Goal: Complete application form

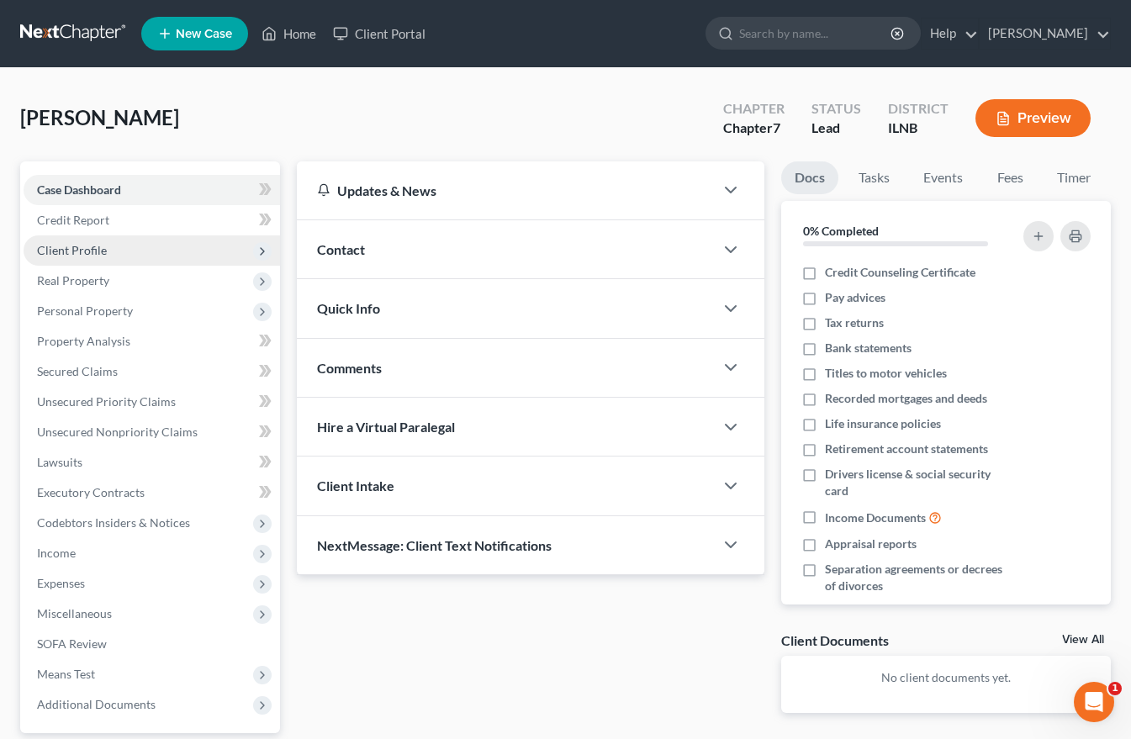
click at [45, 248] on span "Client Profile" at bounding box center [72, 250] width 70 height 14
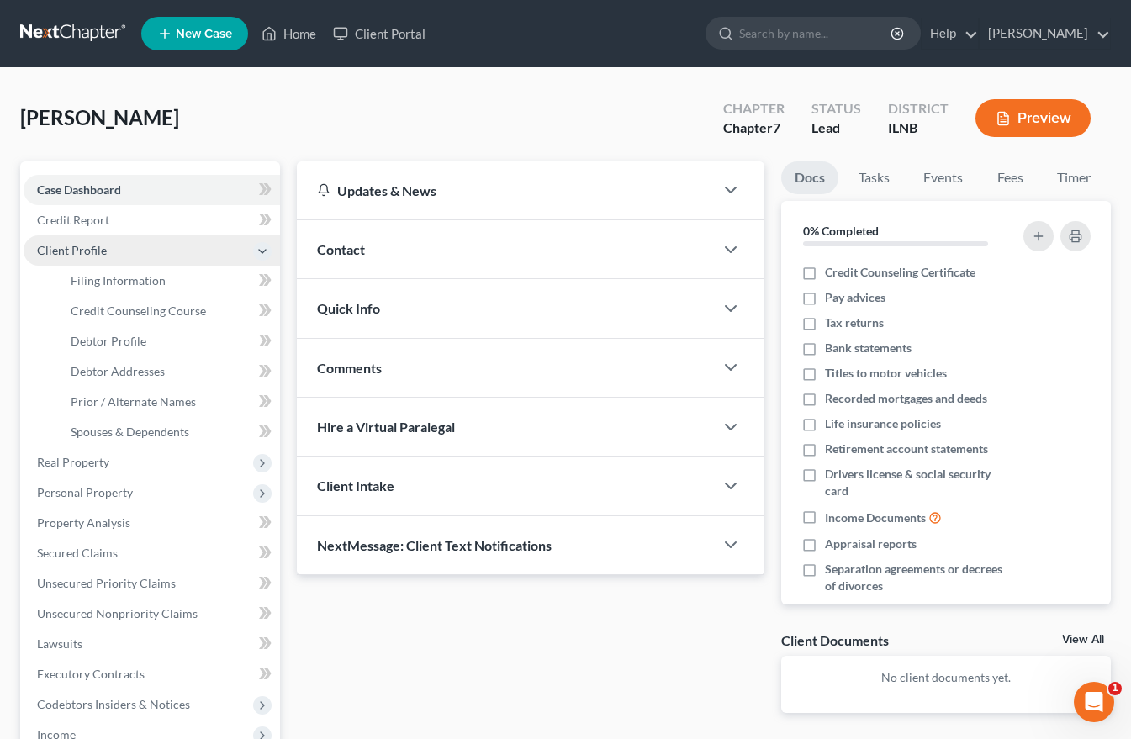
click at [61, 248] on span "Client Profile" at bounding box center [72, 250] width 70 height 14
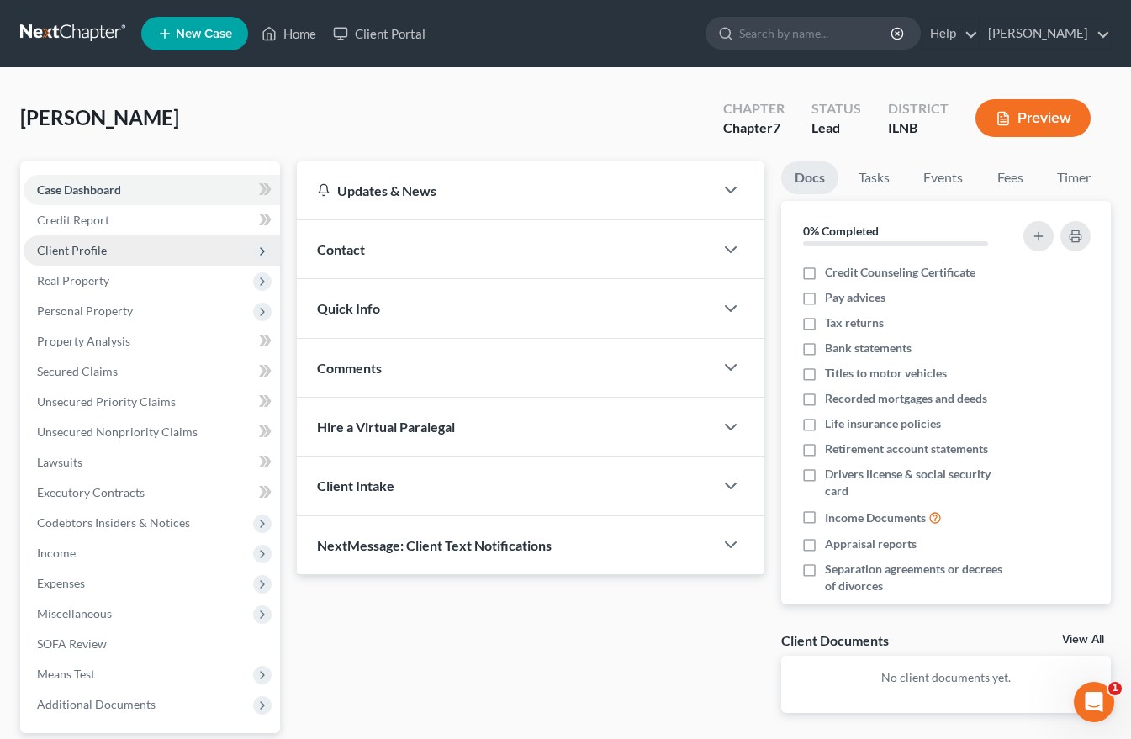
click at [68, 251] on span "Client Profile" at bounding box center [72, 250] width 70 height 14
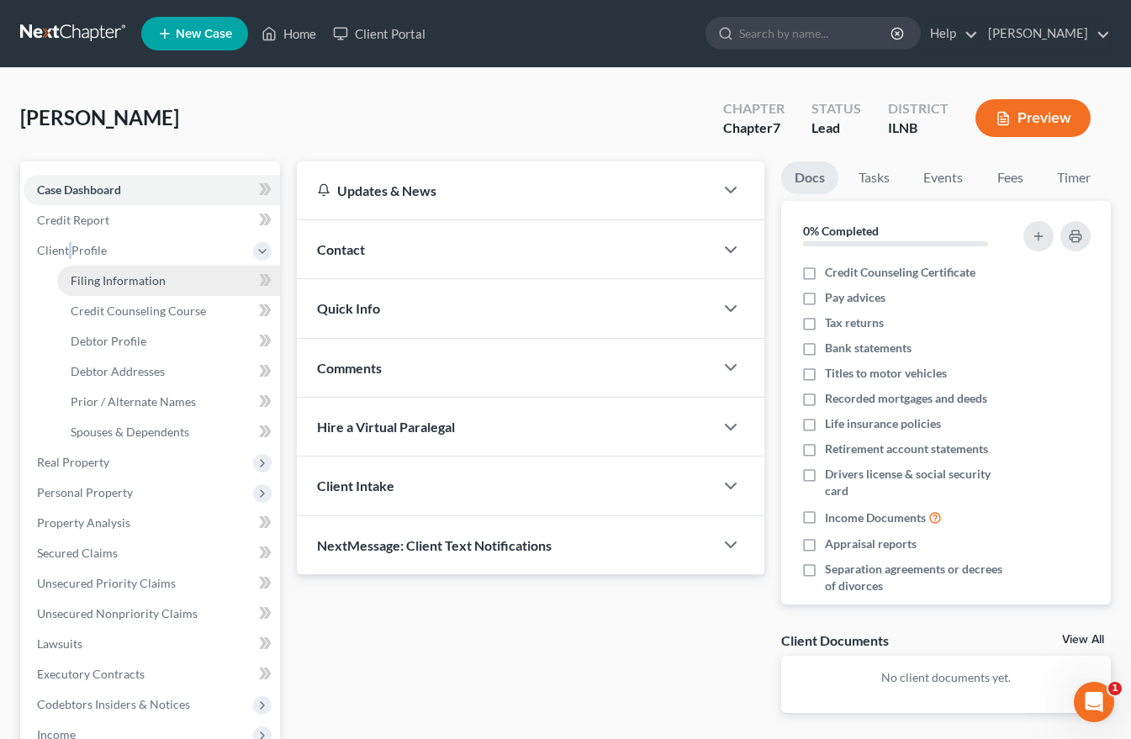
drag, startPoint x: 114, startPoint y: 283, endPoint x: 125, endPoint y: 284, distance: 11.9
click at [114, 283] on span "Filing Information" at bounding box center [118, 280] width 95 height 14
select select "1"
select select "0"
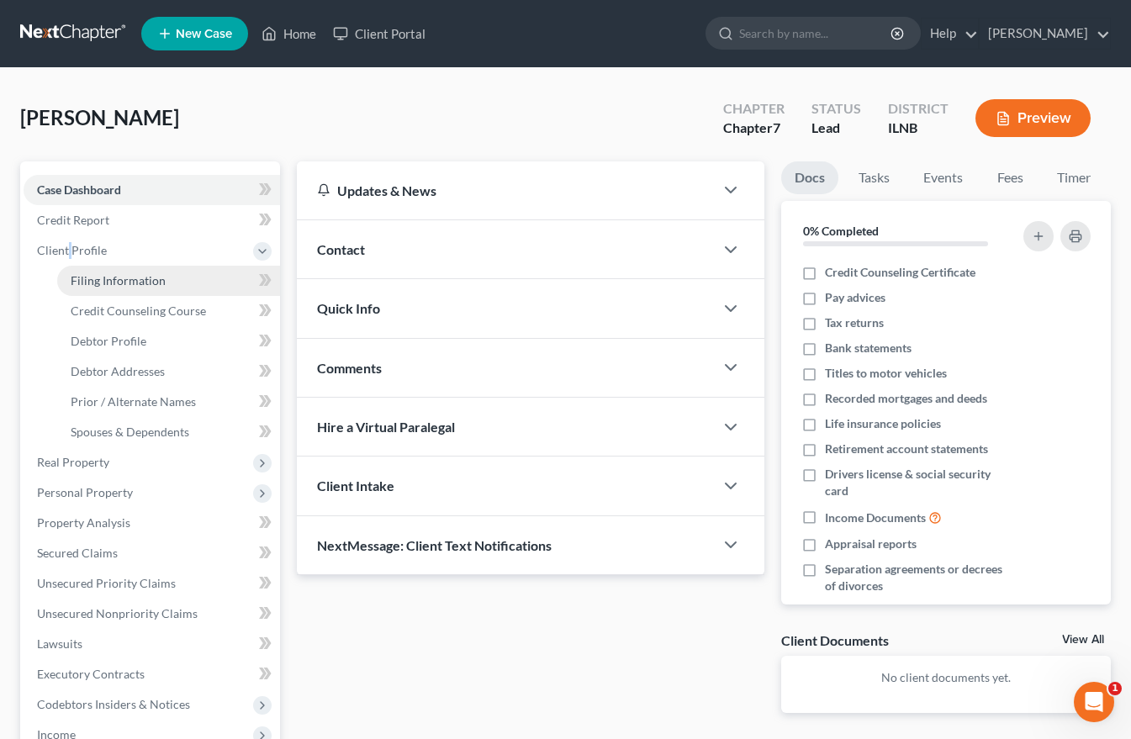
select select "14"
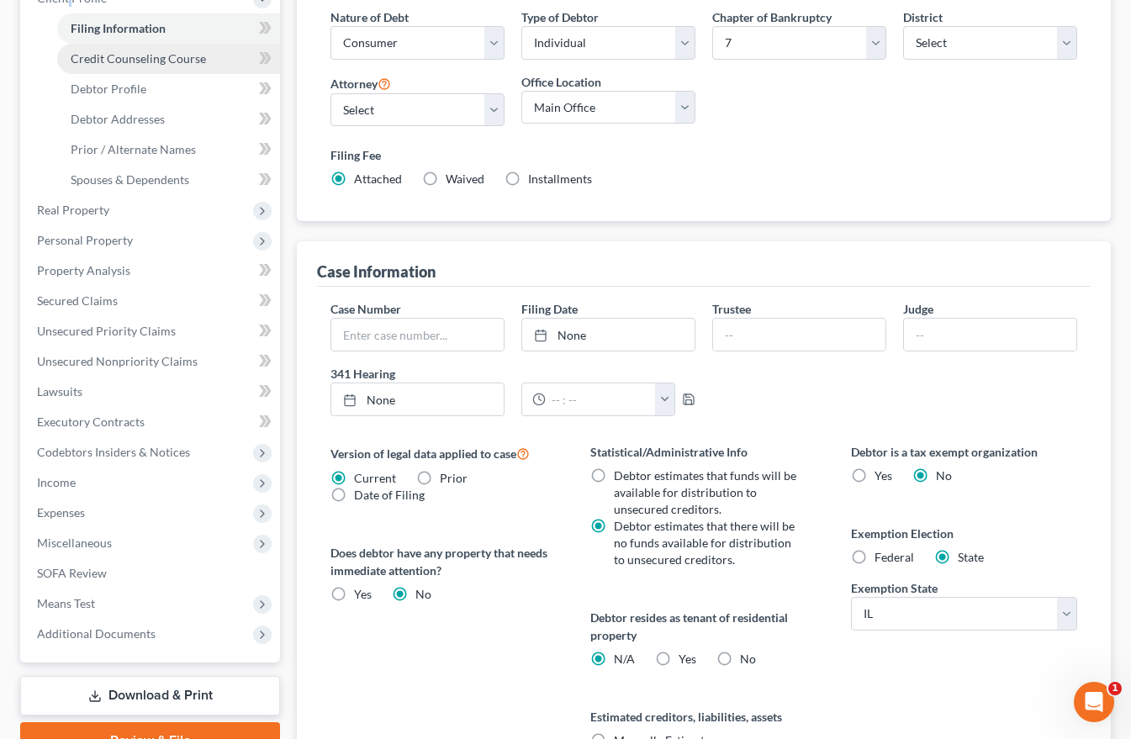
scroll to position [168, 0]
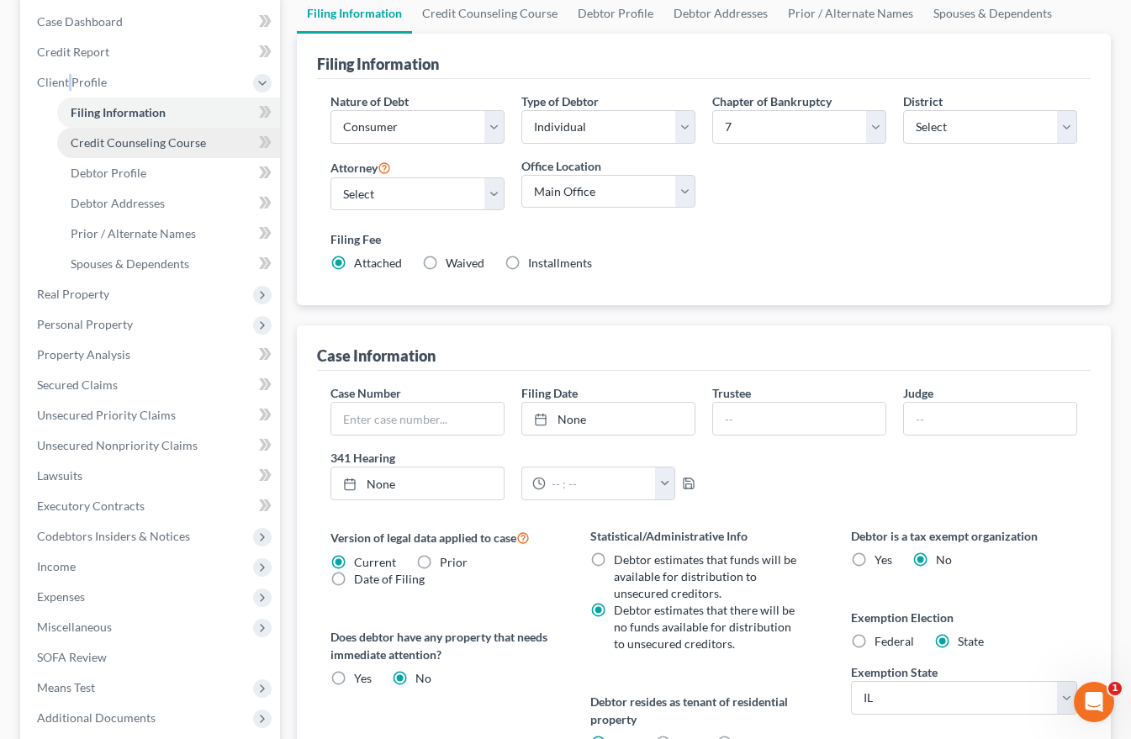
click at [158, 142] on span "Credit Counseling Course" at bounding box center [138, 142] width 135 height 14
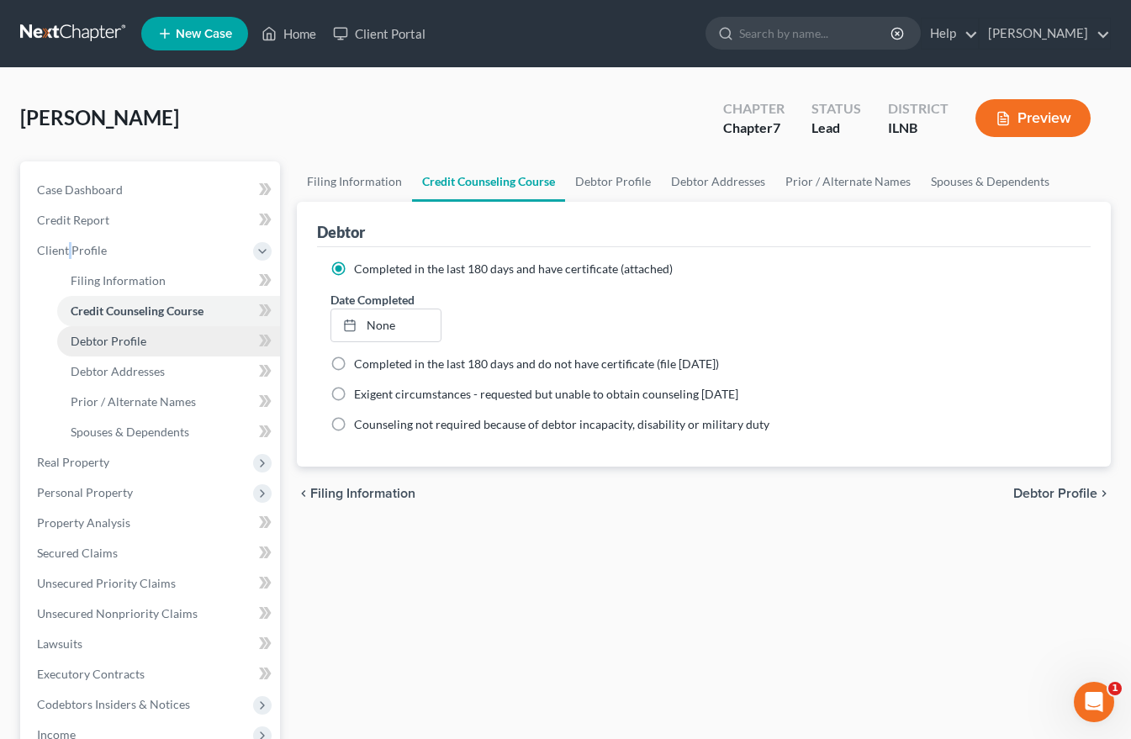
click at [101, 342] on span "Debtor Profile" at bounding box center [109, 341] width 76 height 14
select select "0"
select select "1"
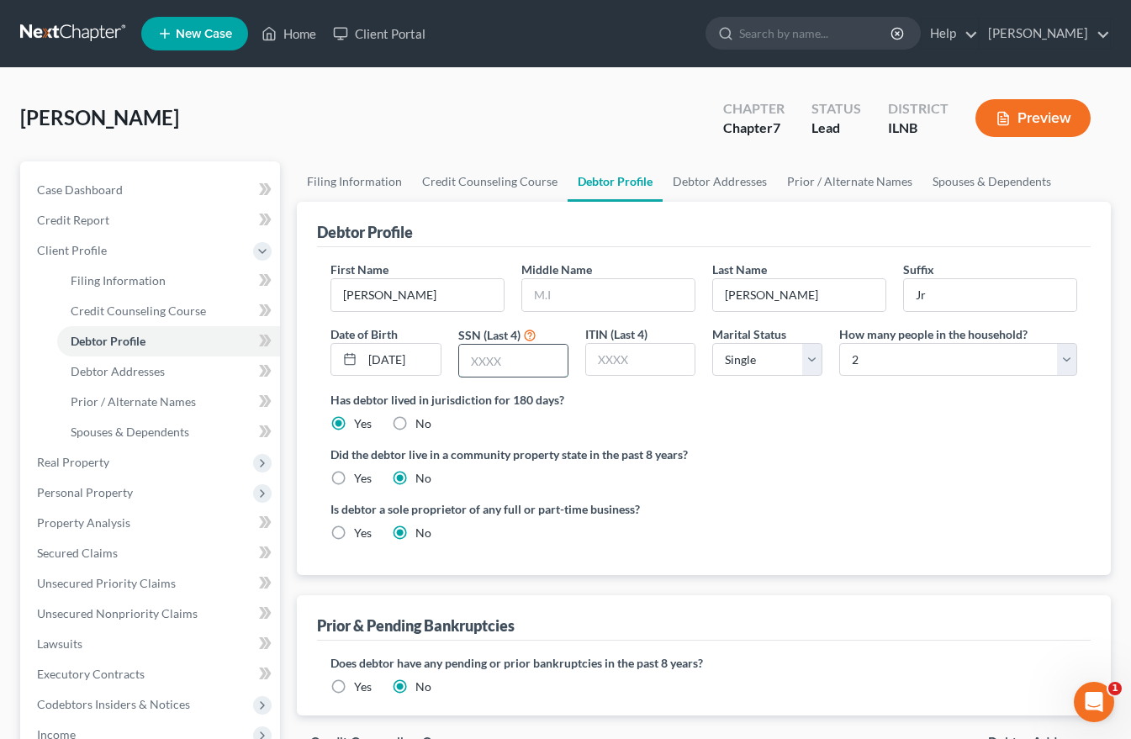
click at [474, 360] on input "text" at bounding box center [513, 361] width 109 height 32
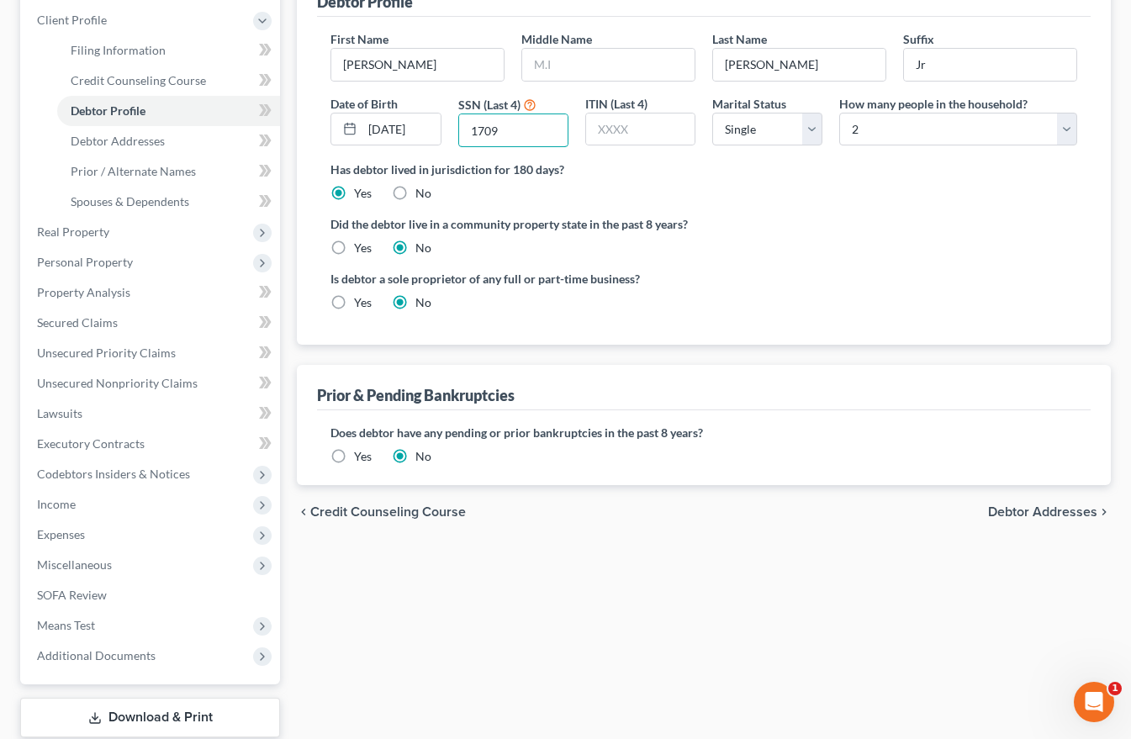
scroll to position [252, 0]
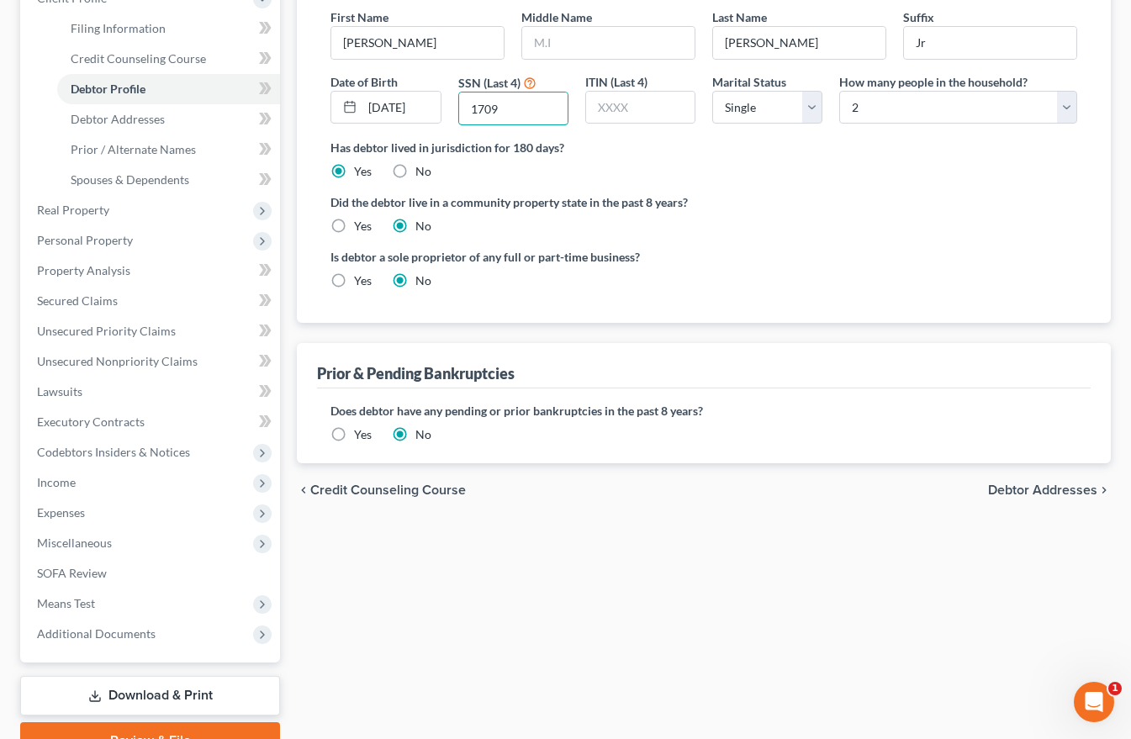
type input "1709"
click at [1076, 487] on span "Debtor Addresses" at bounding box center [1042, 490] width 109 height 13
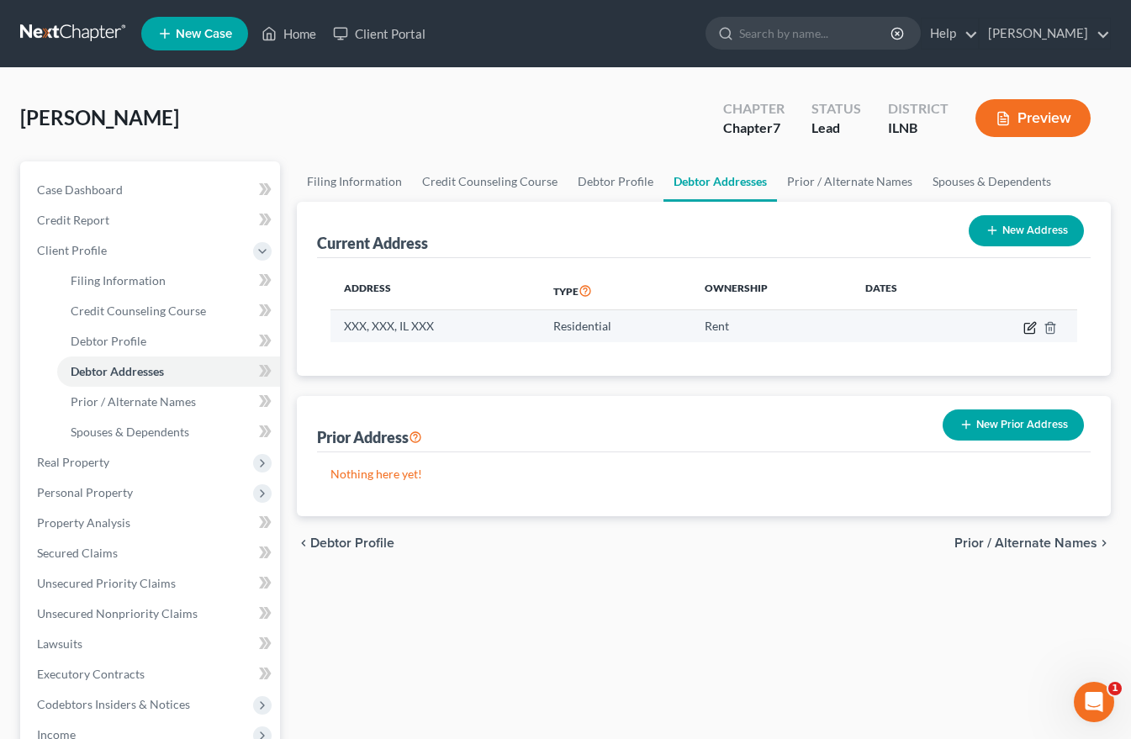
click at [1035, 334] on icon "button" at bounding box center [1030, 327] width 13 height 13
select select "14"
select select "21"
select select "0"
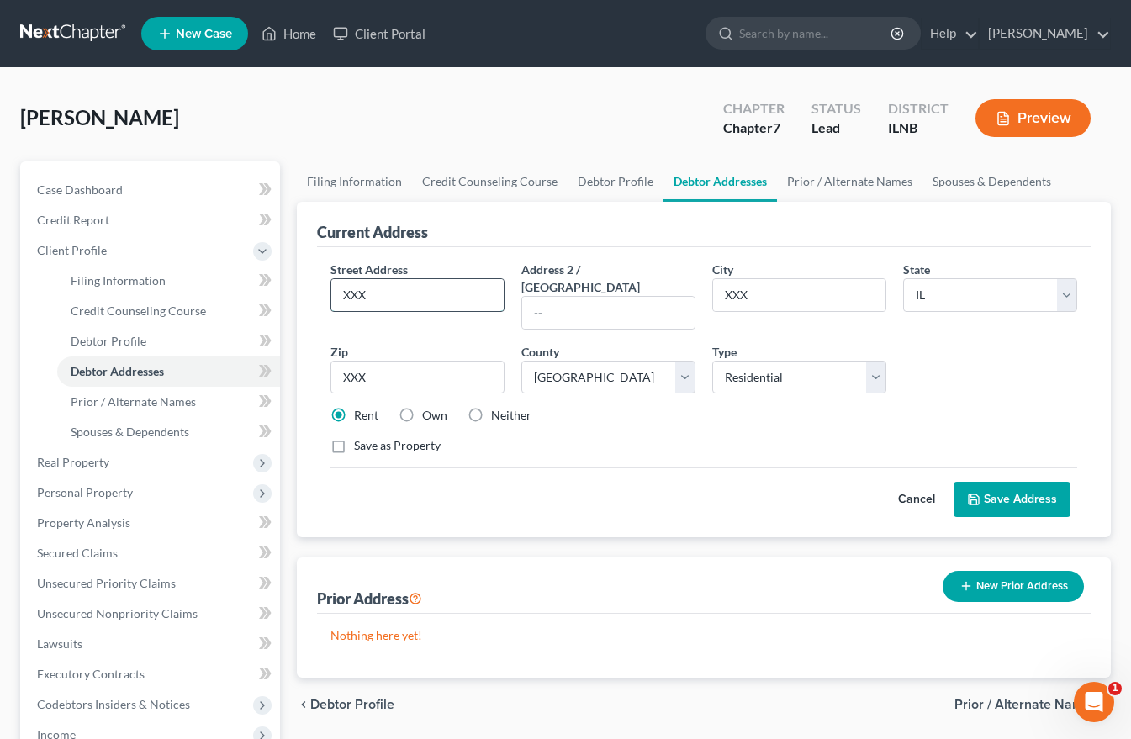
click at [348, 297] on input "XXX" at bounding box center [417, 295] width 172 height 32
type input "[STREET_ADDRESS][PERSON_NAME]"
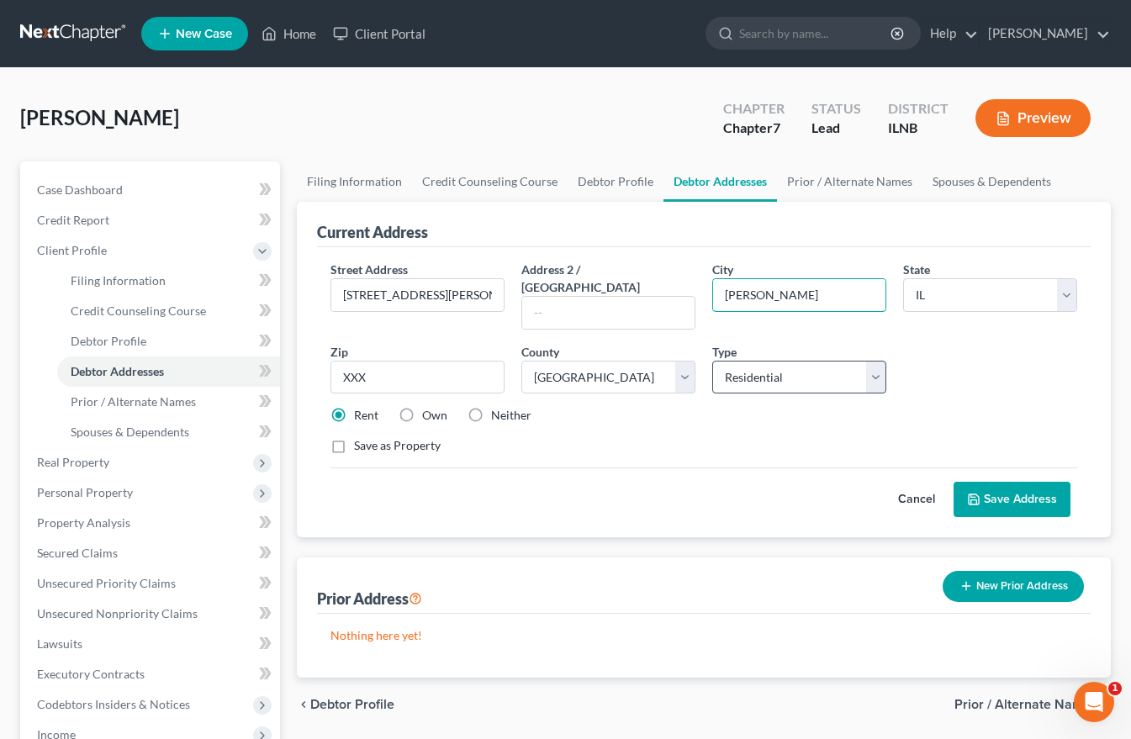
type input "[PERSON_NAME] Stream"
click at [353, 361] on input "XXX" at bounding box center [418, 378] width 174 height 34
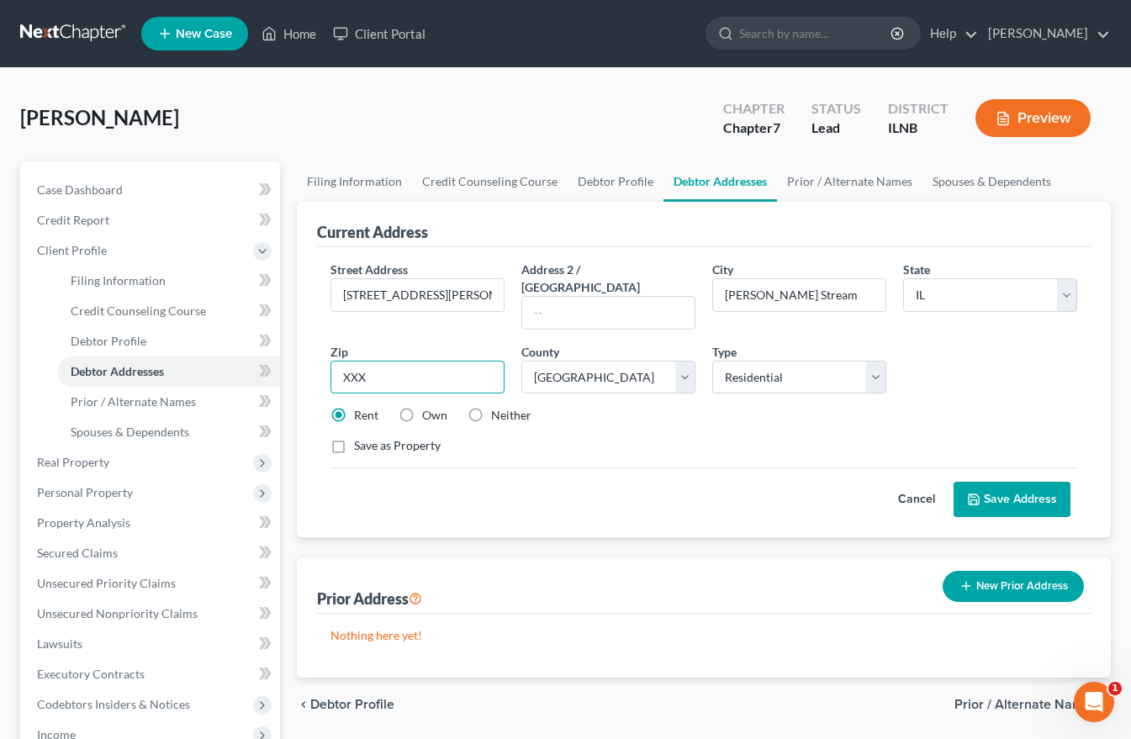
drag, startPoint x: 381, startPoint y: 360, endPoint x: 311, endPoint y: 355, distance: 70.0
click at [316, 356] on div "Current Address Street Address * [STREET_ADDRESS][PERSON_NAME] Address 2 / [GEO…" at bounding box center [704, 370] width 814 height 336
type input "60188"
click at [1040, 482] on button "Save Address" at bounding box center [1012, 499] width 117 height 35
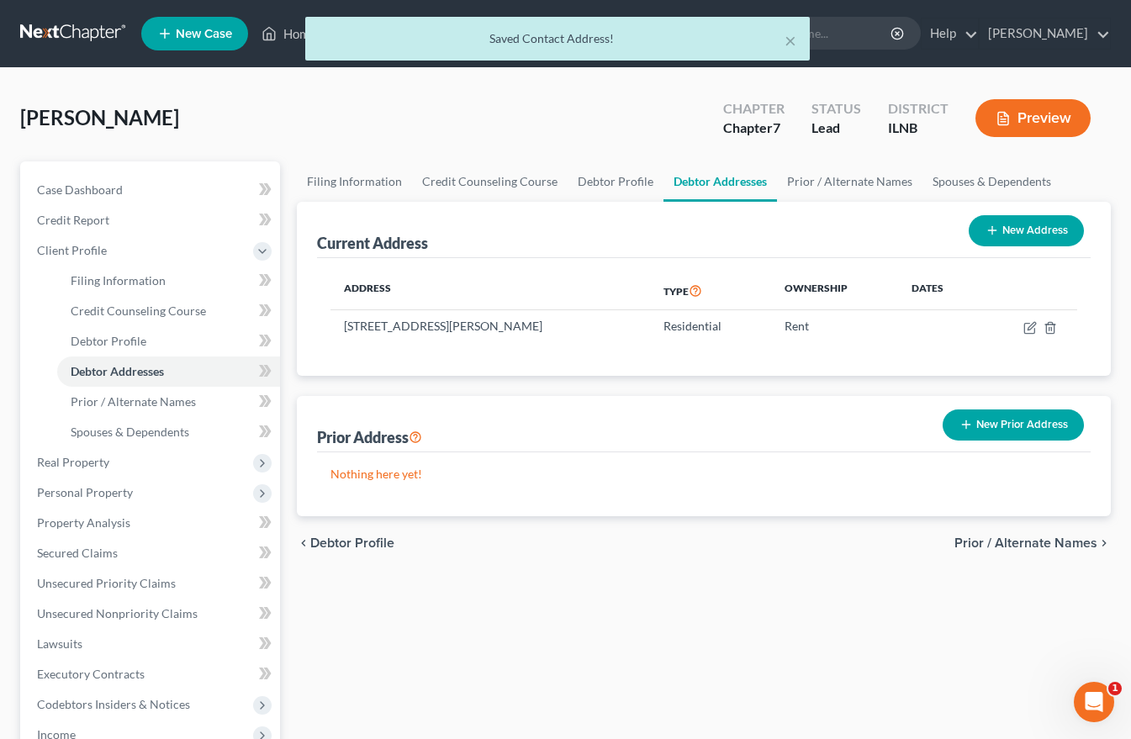
click at [1029, 541] on span "Prior / Alternate Names" at bounding box center [1026, 543] width 143 height 13
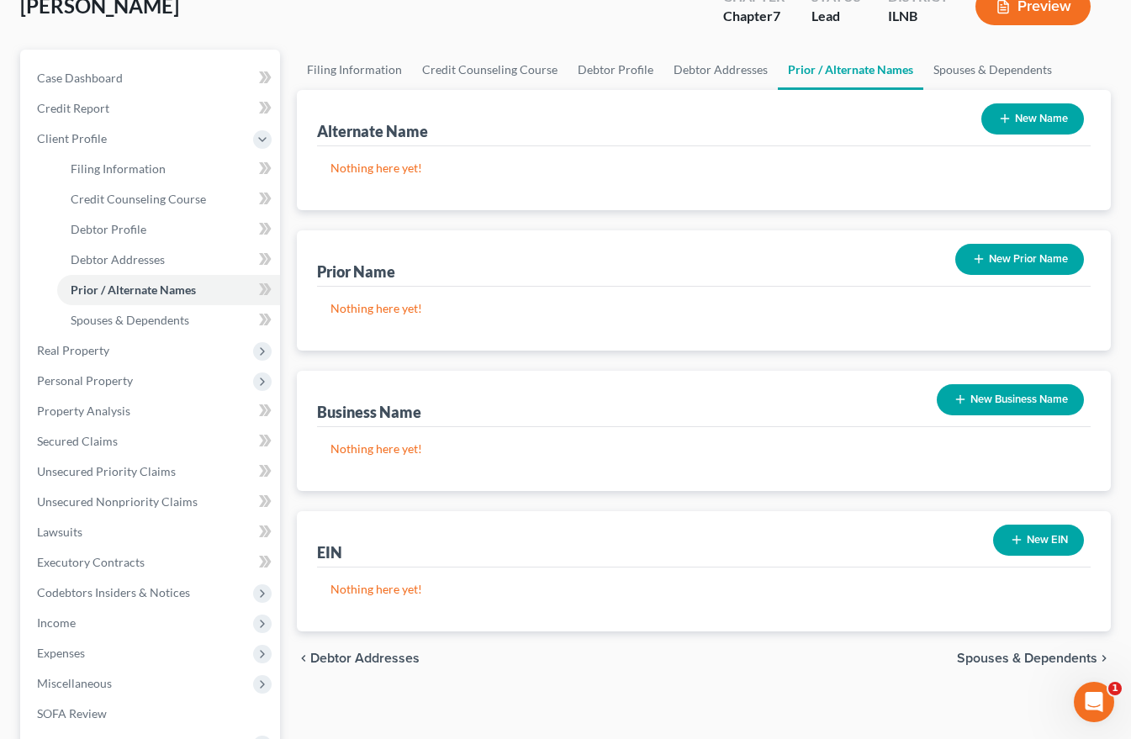
scroll to position [336, 0]
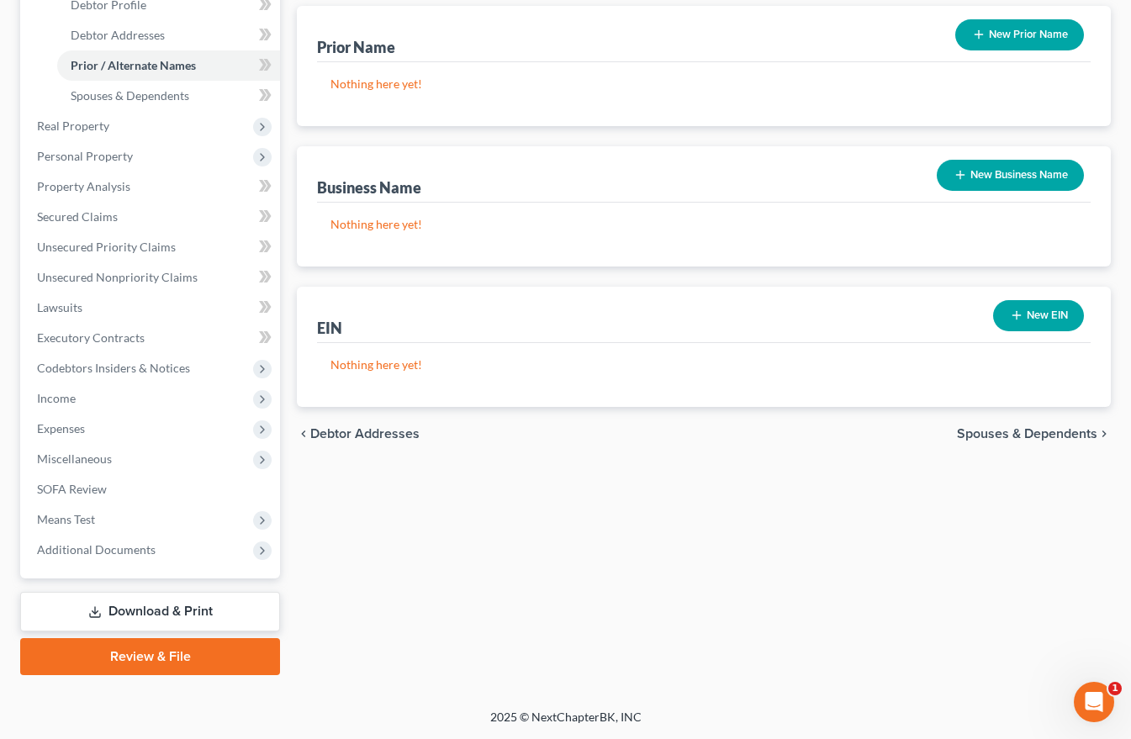
click at [1030, 439] on span "Spouses & Dependents" at bounding box center [1027, 433] width 140 height 13
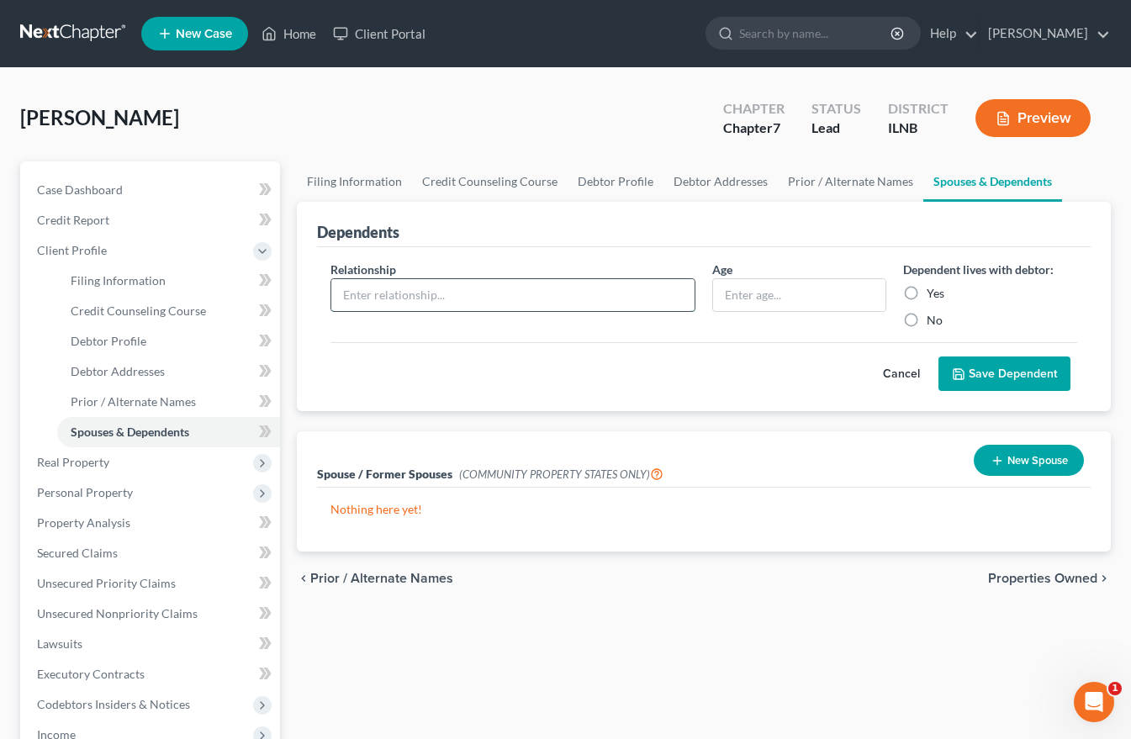
click at [357, 289] on input "text" at bounding box center [512, 295] width 363 height 32
click at [348, 293] on input "son" at bounding box center [512, 295] width 363 height 32
type input "Son"
click at [731, 297] on input "text" at bounding box center [799, 295] width 172 height 32
type input "10"
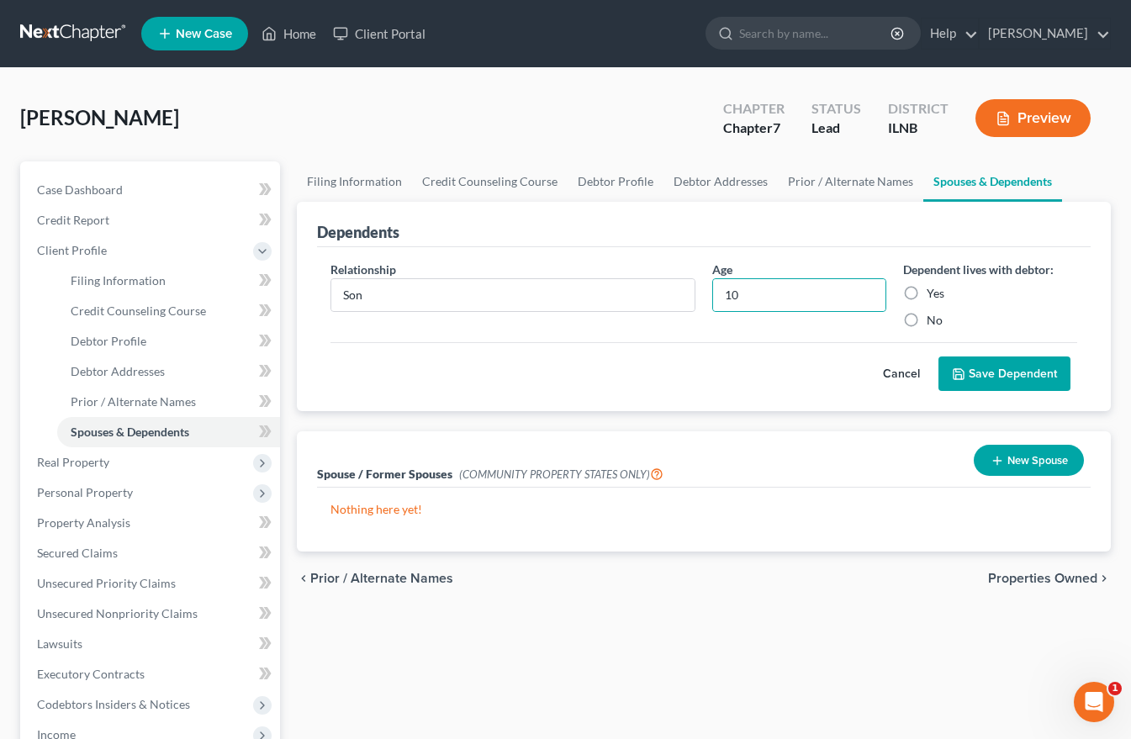
drag, startPoint x: 911, startPoint y: 296, endPoint x: 1089, endPoint y: 394, distance: 203.3
click at [927, 296] on label "Yes" at bounding box center [936, 293] width 18 height 17
click at [934, 296] on input "Yes" at bounding box center [939, 290] width 11 height 11
radio input "true"
click at [1051, 578] on span "Properties Owned" at bounding box center [1042, 578] width 109 height 13
